Goal: Navigation & Orientation: Find specific page/section

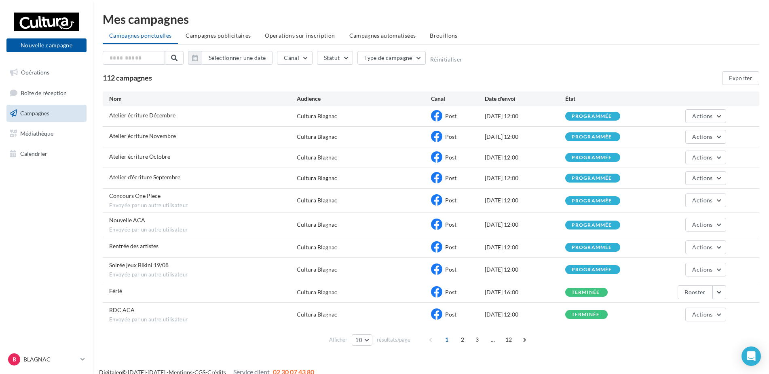
click at [33, 115] on span "Campagnes" at bounding box center [34, 113] width 29 height 7
click at [46, 91] on span "Boîte de réception" at bounding box center [44, 92] width 46 height 7
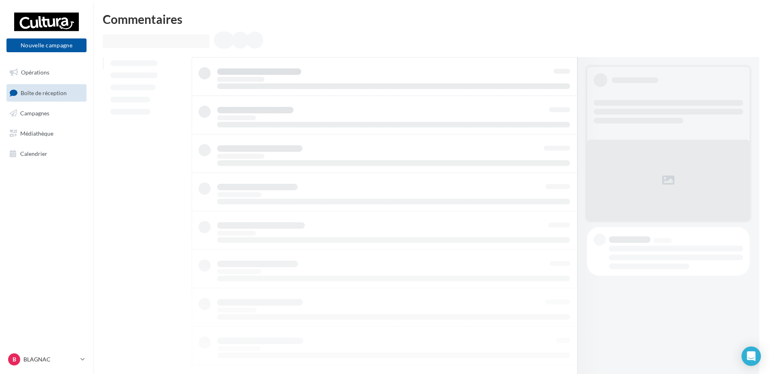
click at [458, 30] on div "Commentaires" at bounding box center [431, 229] width 676 height 432
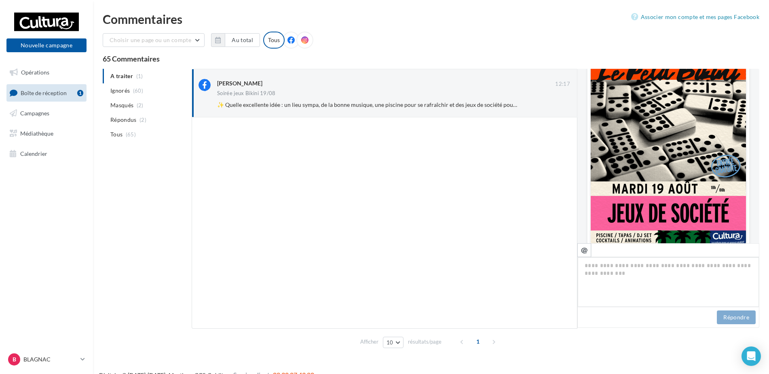
scroll to position [266, 0]
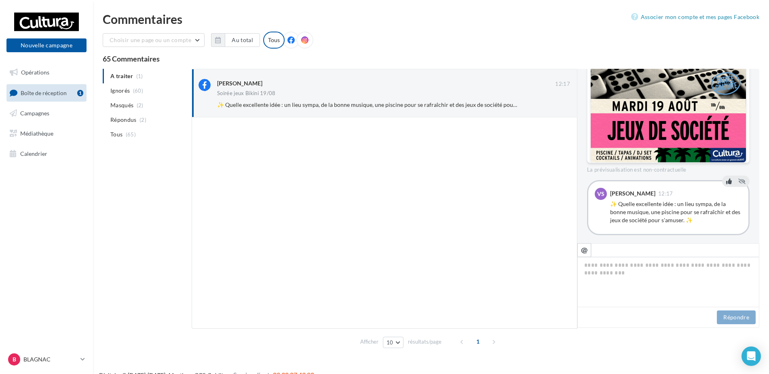
click at [727, 178] on icon at bounding box center [729, 181] width 6 height 6
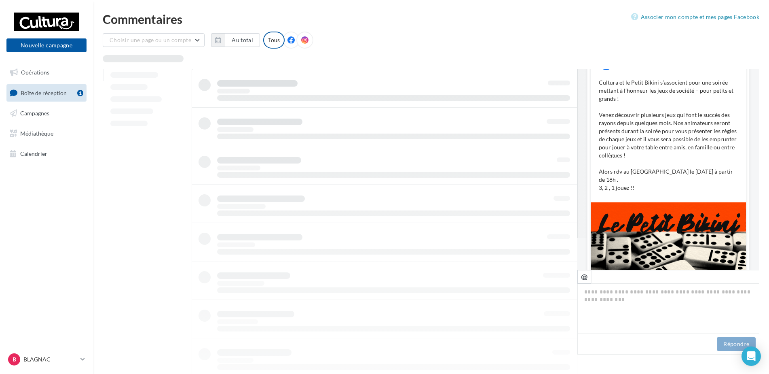
scroll to position [0, 0]
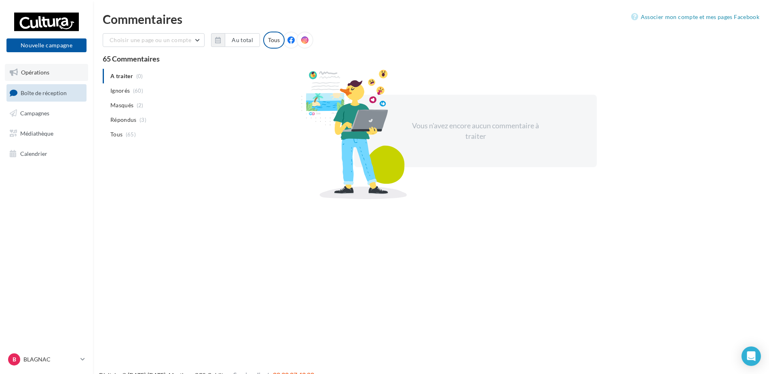
click at [37, 74] on span "Opérations" at bounding box center [35, 72] width 28 height 7
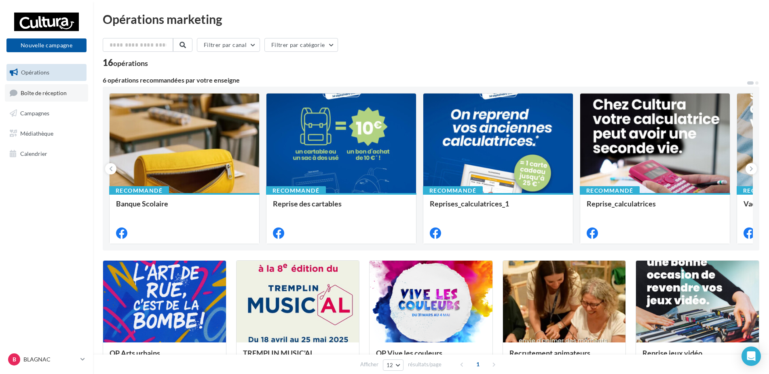
click at [30, 96] on link "Boîte de réception" at bounding box center [46, 92] width 83 height 17
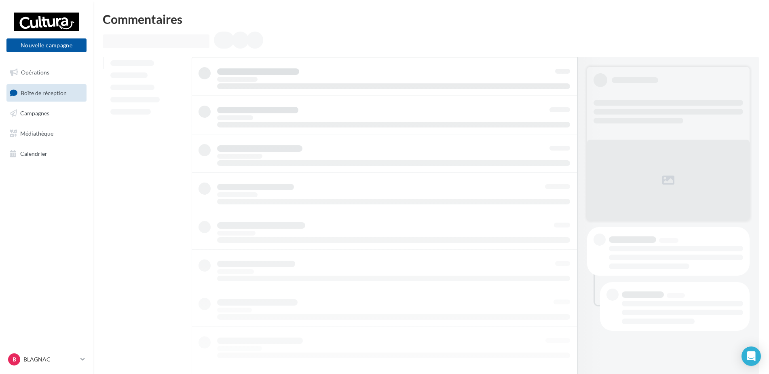
click at [436, 44] on div at bounding box center [431, 41] width 657 height 19
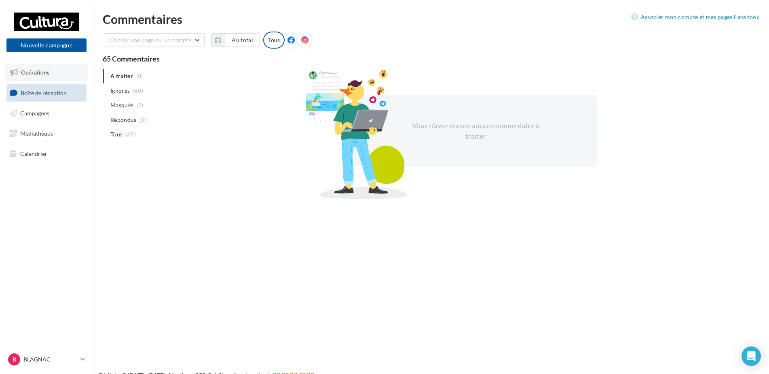
click at [40, 74] on span "Opérations" at bounding box center [35, 72] width 28 height 7
